Goal: Find specific page/section: Find specific page/section

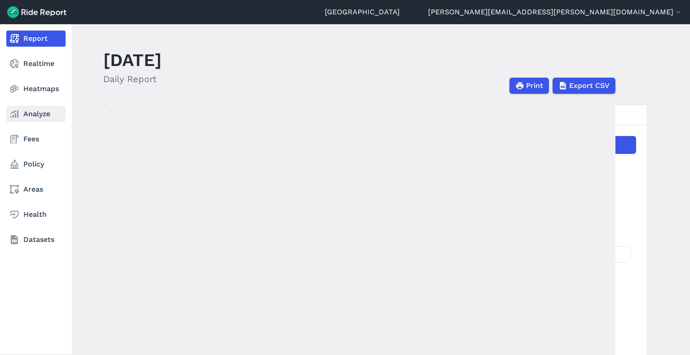
click at [34, 116] on link "Analyze" at bounding box center [35, 114] width 59 height 16
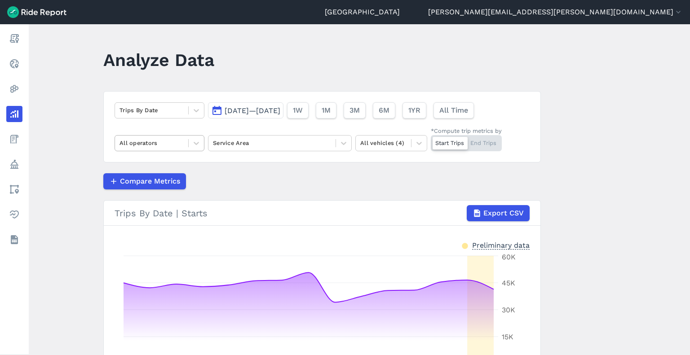
click at [138, 147] on div at bounding box center [152, 143] width 64 height 10
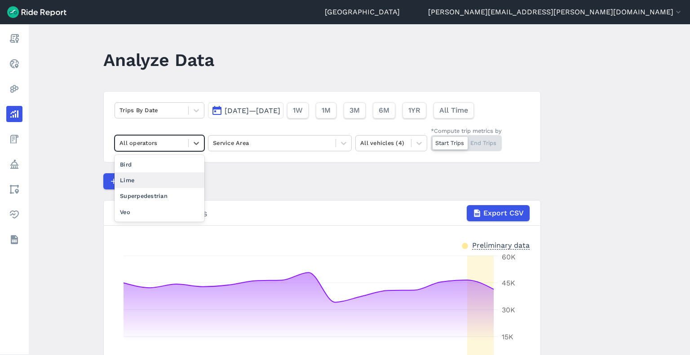
click at [129, 178] on div "Lime" at bounding box center [160, 181] width 90 height 16
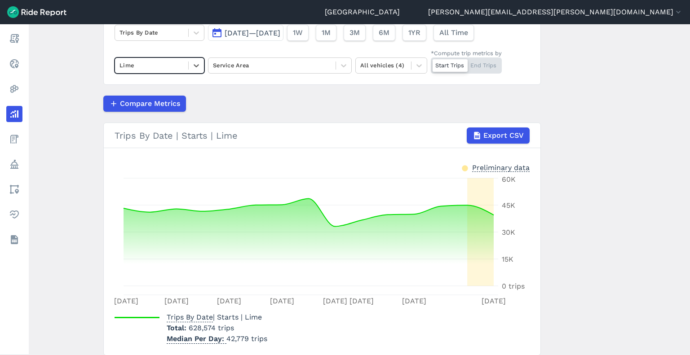
scroll to position [65, 0]
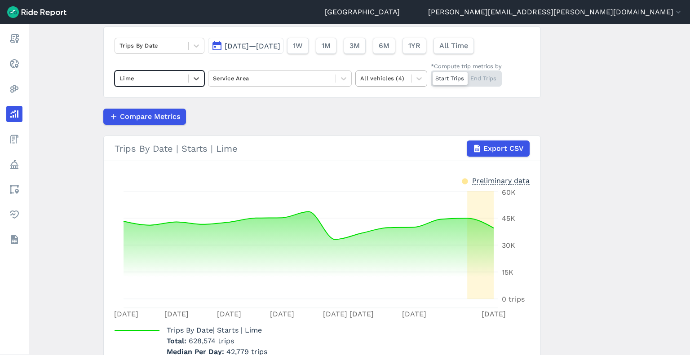
click at [392, 77] on div at bounding box center [383, 78] width 46 height 10
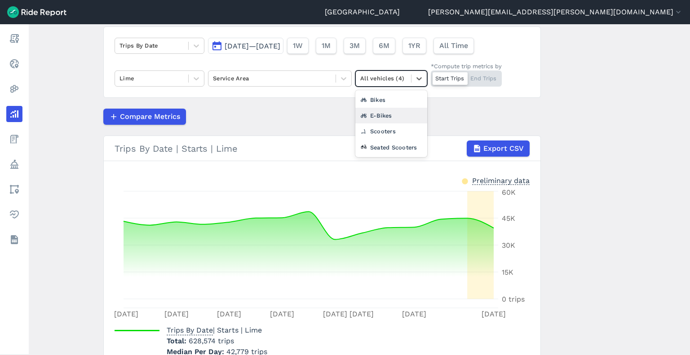
click at [382, 110] on div "E-Bikes" at bounding box center [391, 116] width 72 height 16
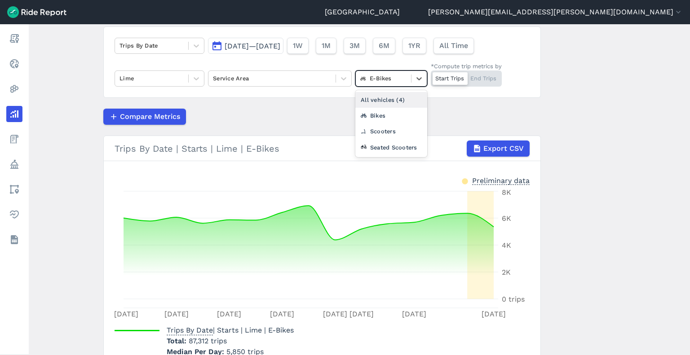
click at [384, 80] on div at bounding box center [383, 78] width 46 height 10
click at [378, 131] on div "Scooters" at bounding box center [391, 132] width 72 height 16
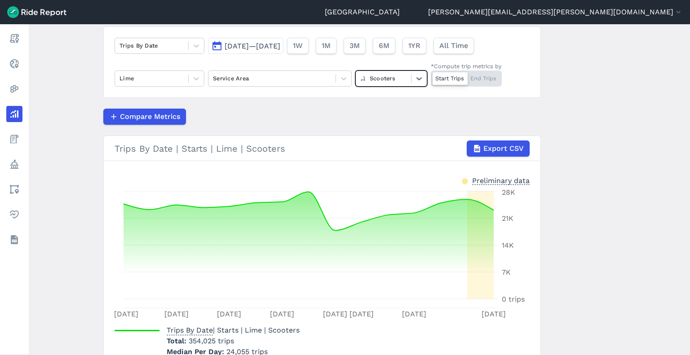
click at [379, 79] on div at bounding box center [383, 78] width 46 height 10
click at [381, 143] on div "Seated Scooters" at bounding box center [391, 148] width 72 height 16
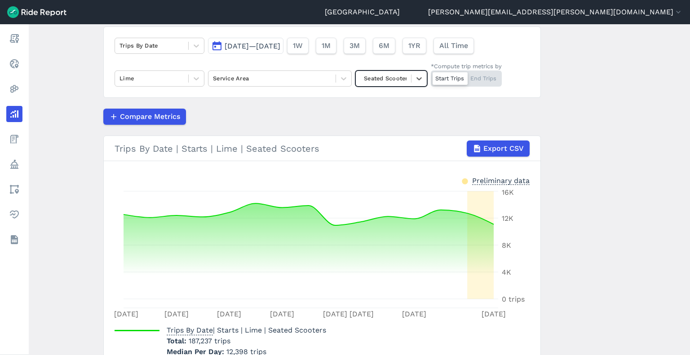
click at [386, 79] on div at bounding box center [383, 78] width 46 height 10
click at [375, 99] on div "All vehicles (4)" at bounding box center [391, 100] width 72 height 16
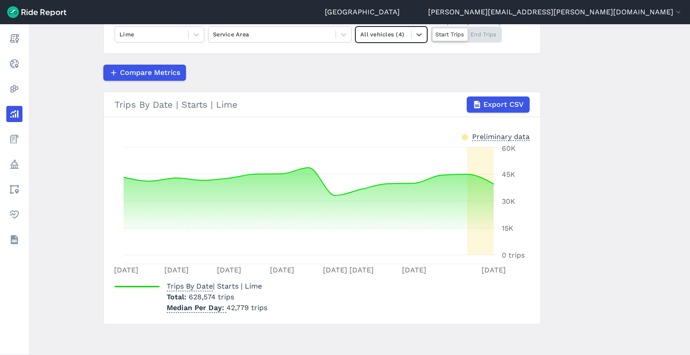
scroll to position [110, 0]
